Goal: Understand process/instructions

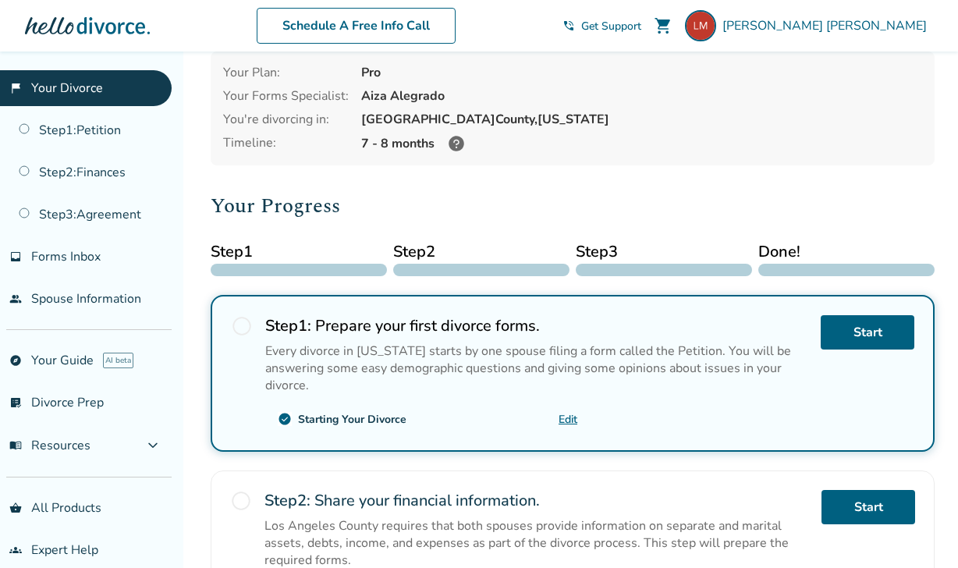
scroll to position [80, 0]
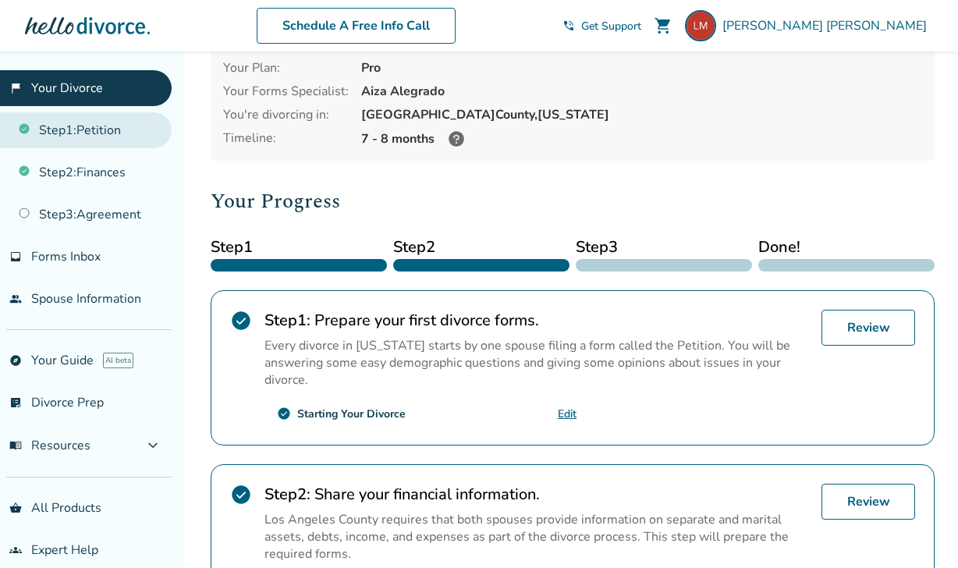
click at [90, 136] on link "Step 1 : Petition" at bounding box center [86, 130] width 172 height 36
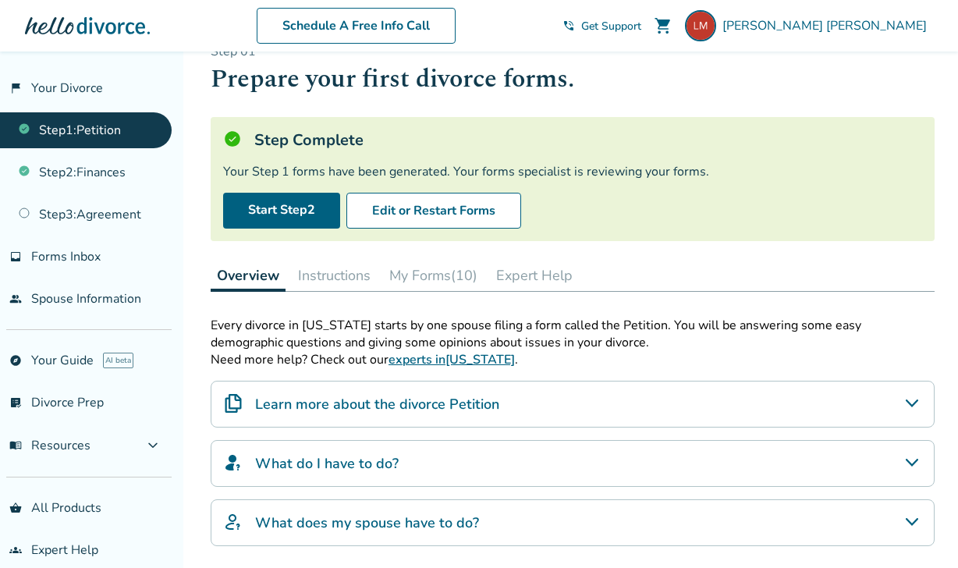
scroll to position [41, 0]
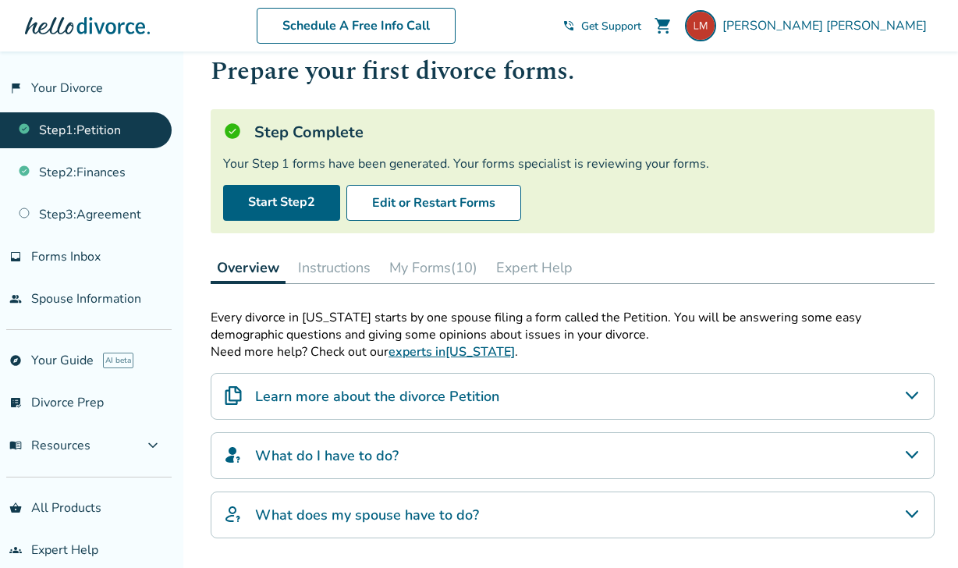
click at [324, 273] on button "Instructions" at bounding box center [334, 267] width 85 height 31
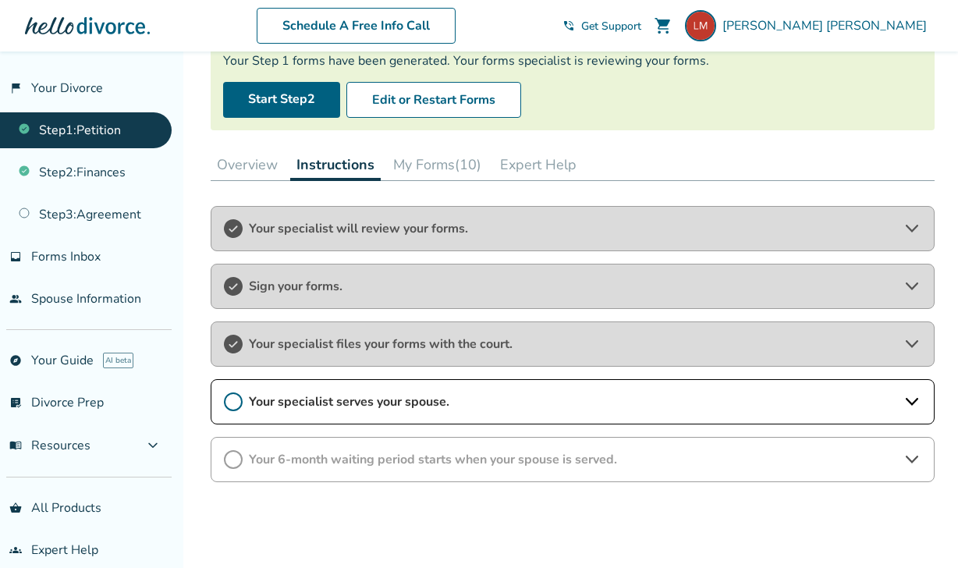
scroll to position [77, 0]
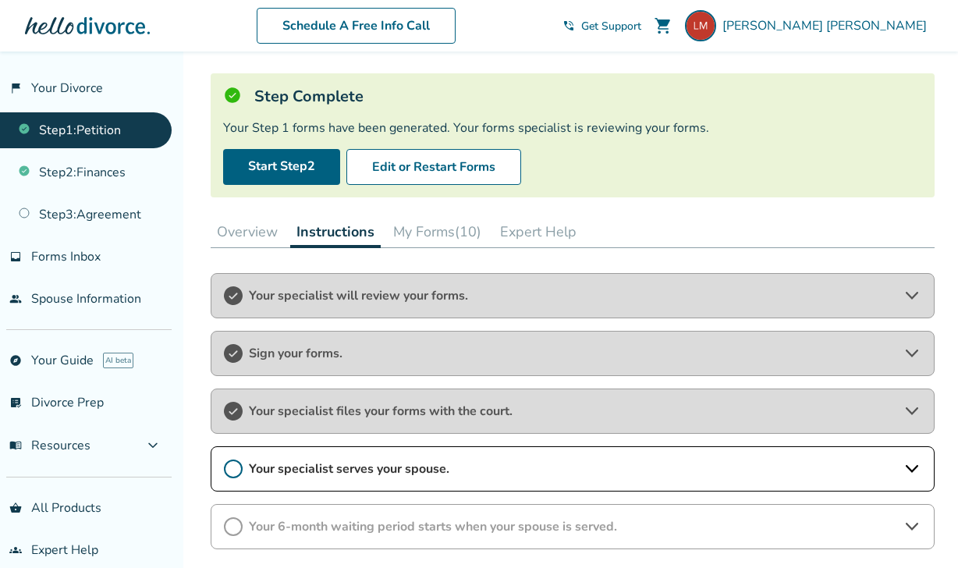
click at [471, 221] on button "My Forms (10)" at bounding box center [437, 231] width 101 height 31
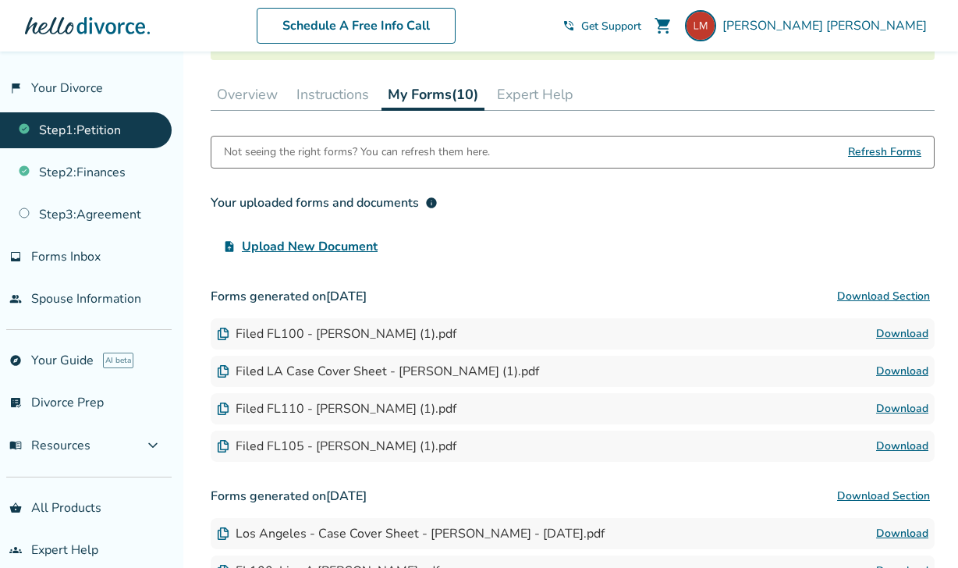
scroll to position [220, 0]
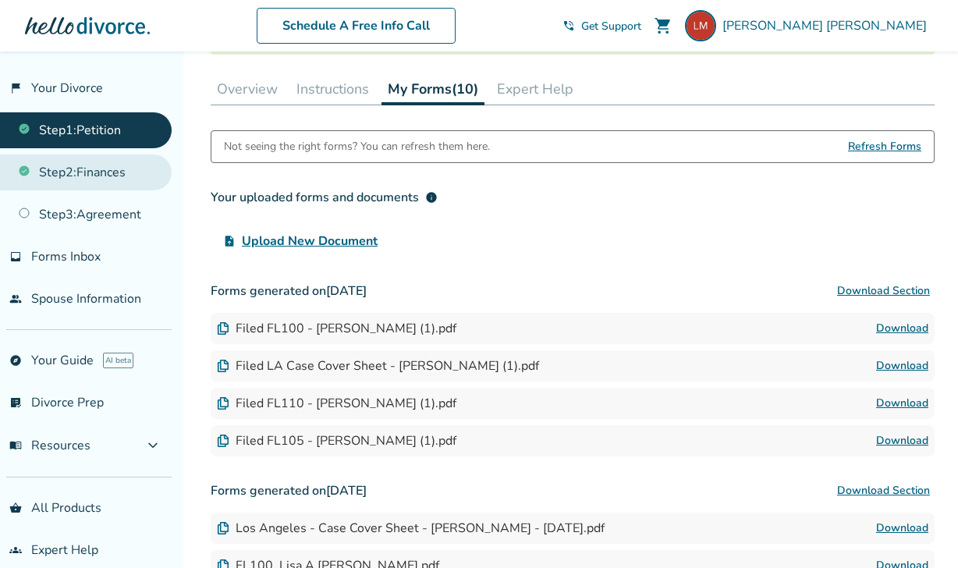
click at [144, 167] on link "Step 2 : Finances" at bounding box center [86, 173] width 172 height 36
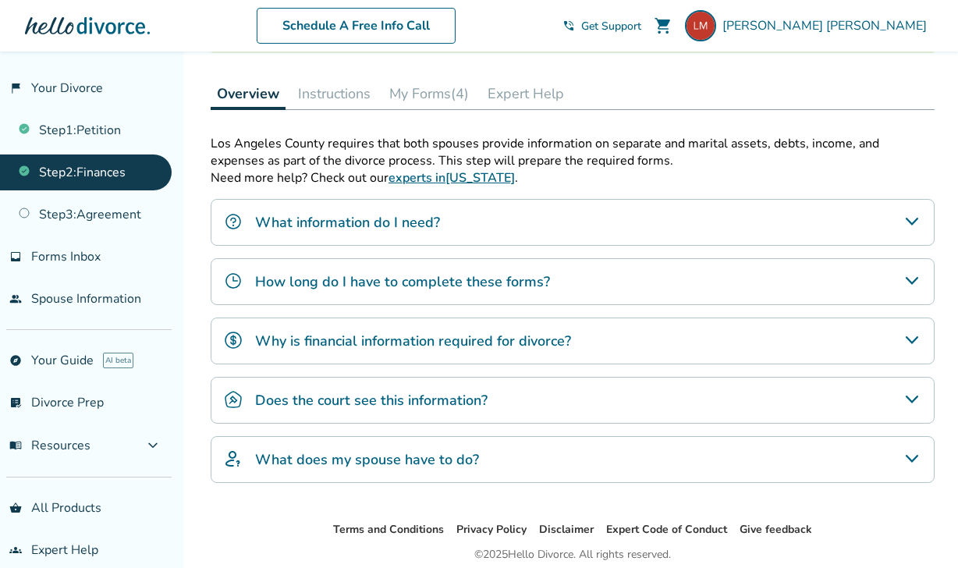
scroll to position [438, 0]
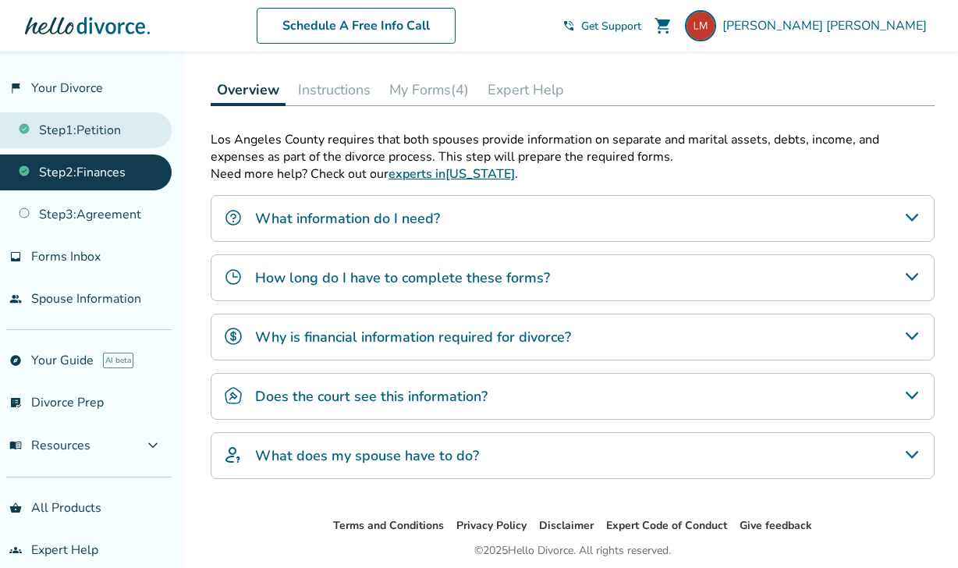
click at [119, 132] on link "Step 1 : Petition" at bounding box center [86, 130] width 172 height 36
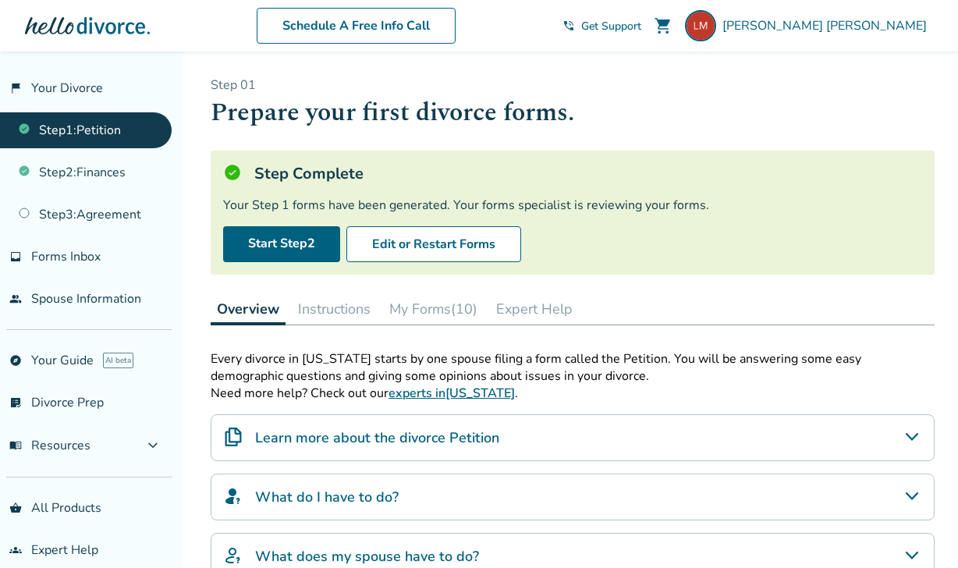
click at [438, 313] on button "My Forms (10)" at bounding box center [433, 308] width 101 height 31
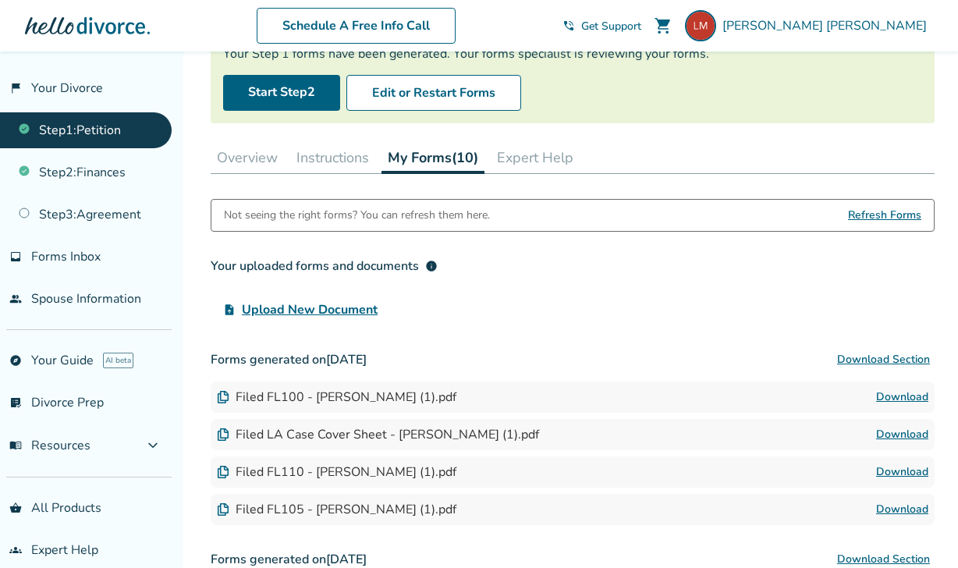
scroll to position [180, 0]
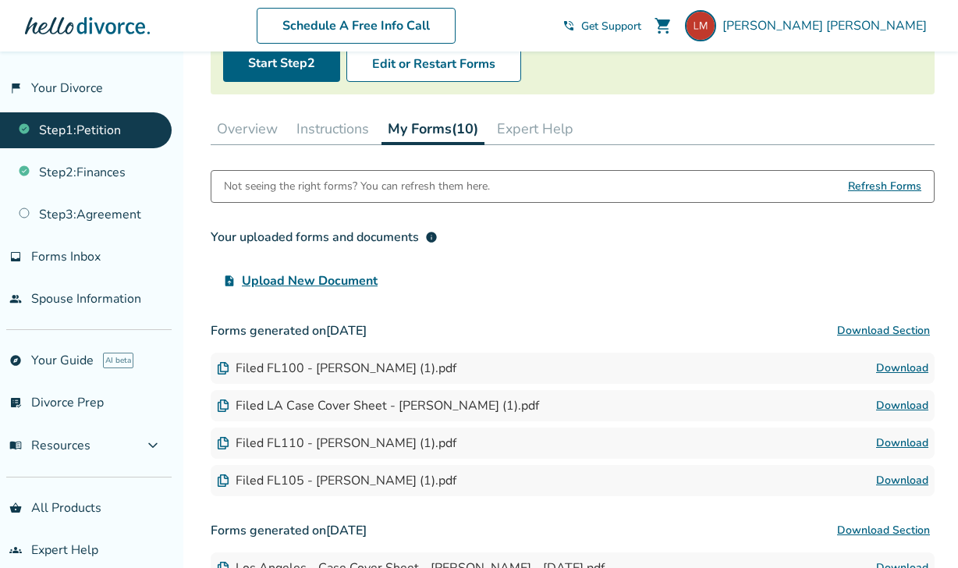
click at [622, 396] on div "Filed LA Case Cover Sheet - Lisa A Mozden (1).pdf Download" at bounding box center [573, 405] width 724 height 31
